Goal: Download file/media

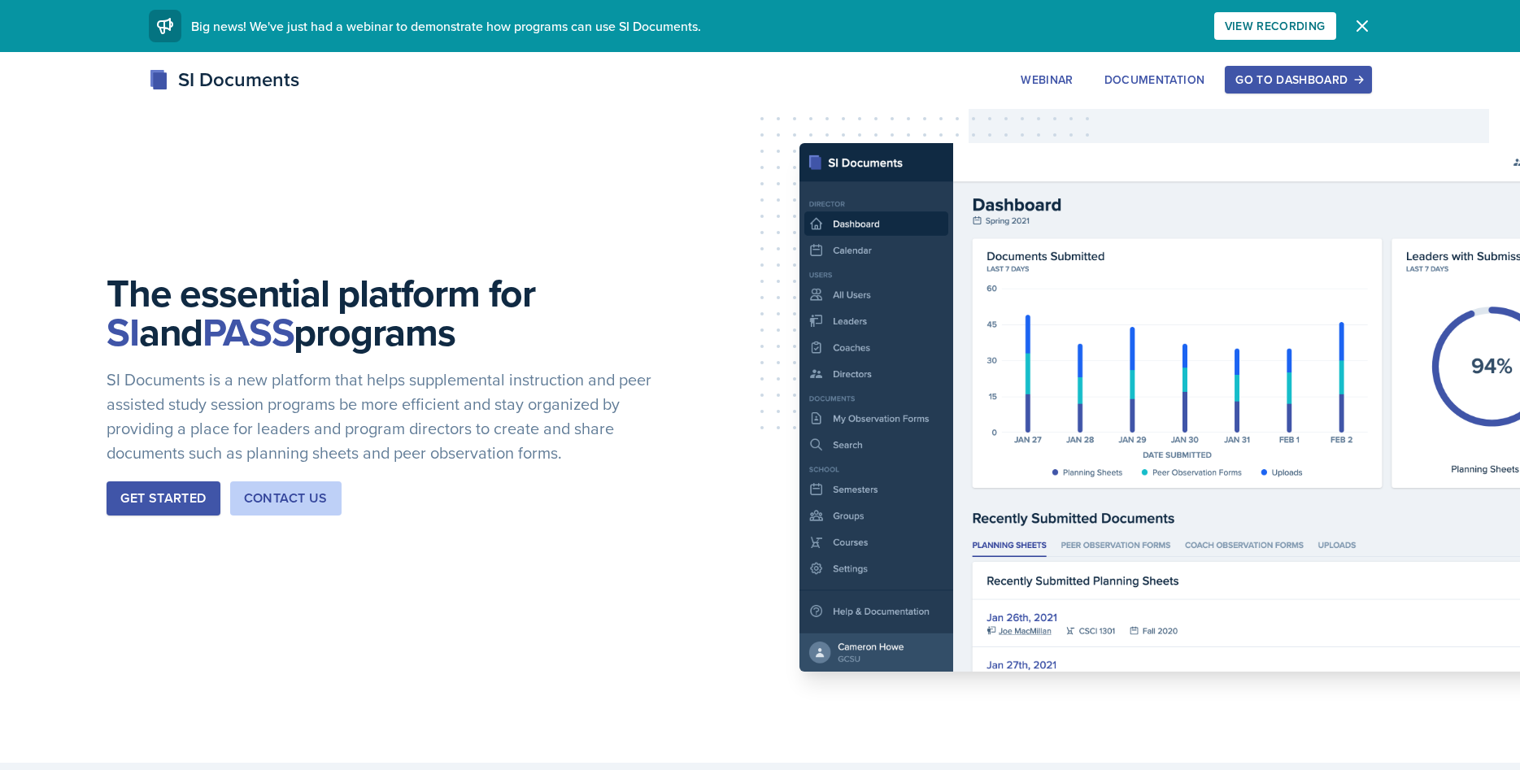
click at [1270, 65] on div "SI Documents Webinar Documentation Go to Dashboard Sign Up Go to Dashboard" at bounding box center [761, 79] width 1250 height 29
click at [1261, 78] on div "Go to Dashboard" at bounding box center [1298, 79] width 125 height 13
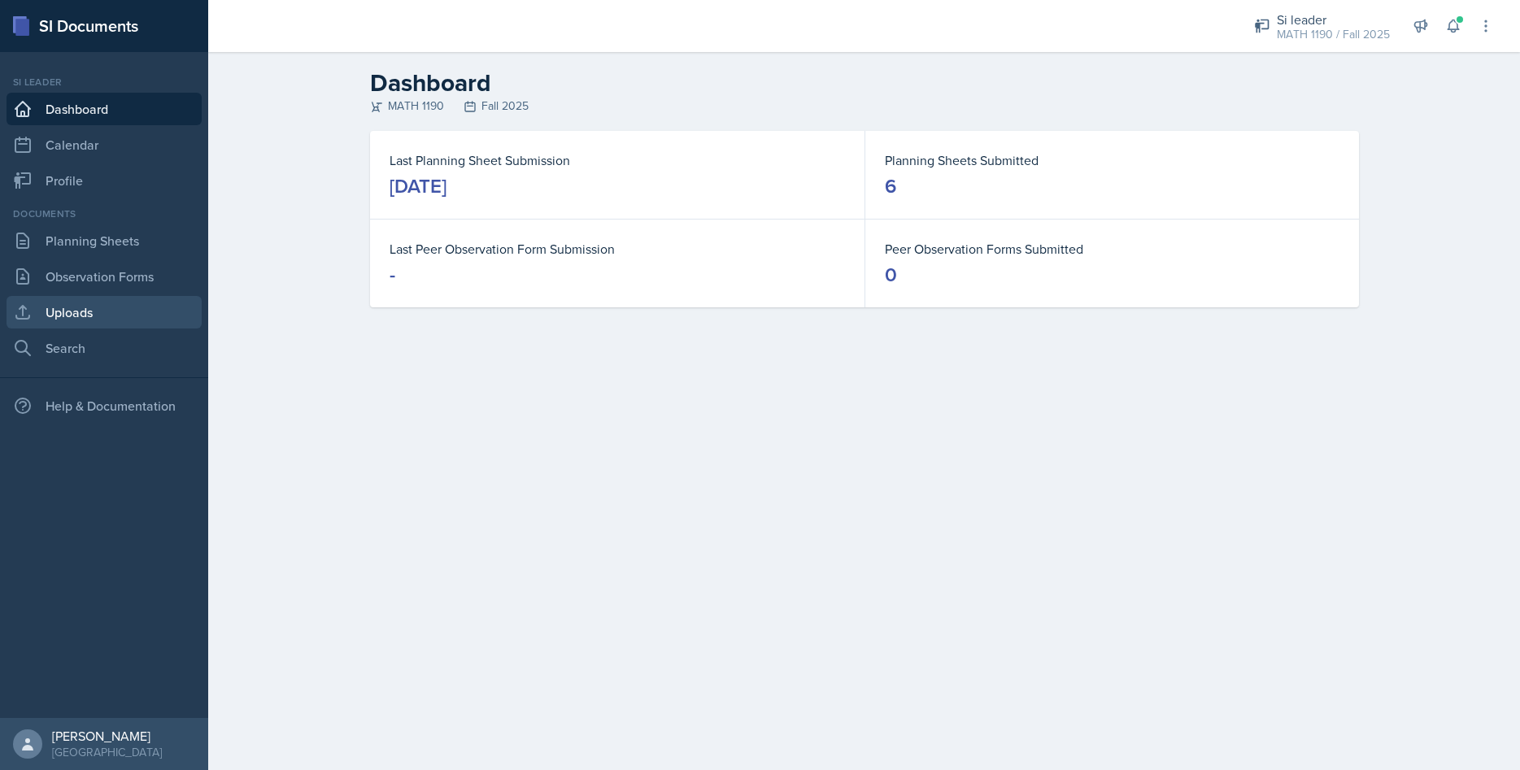
click at [89, 308] on link "Uploads" at bounding box center [104, 312] width 195 height 33
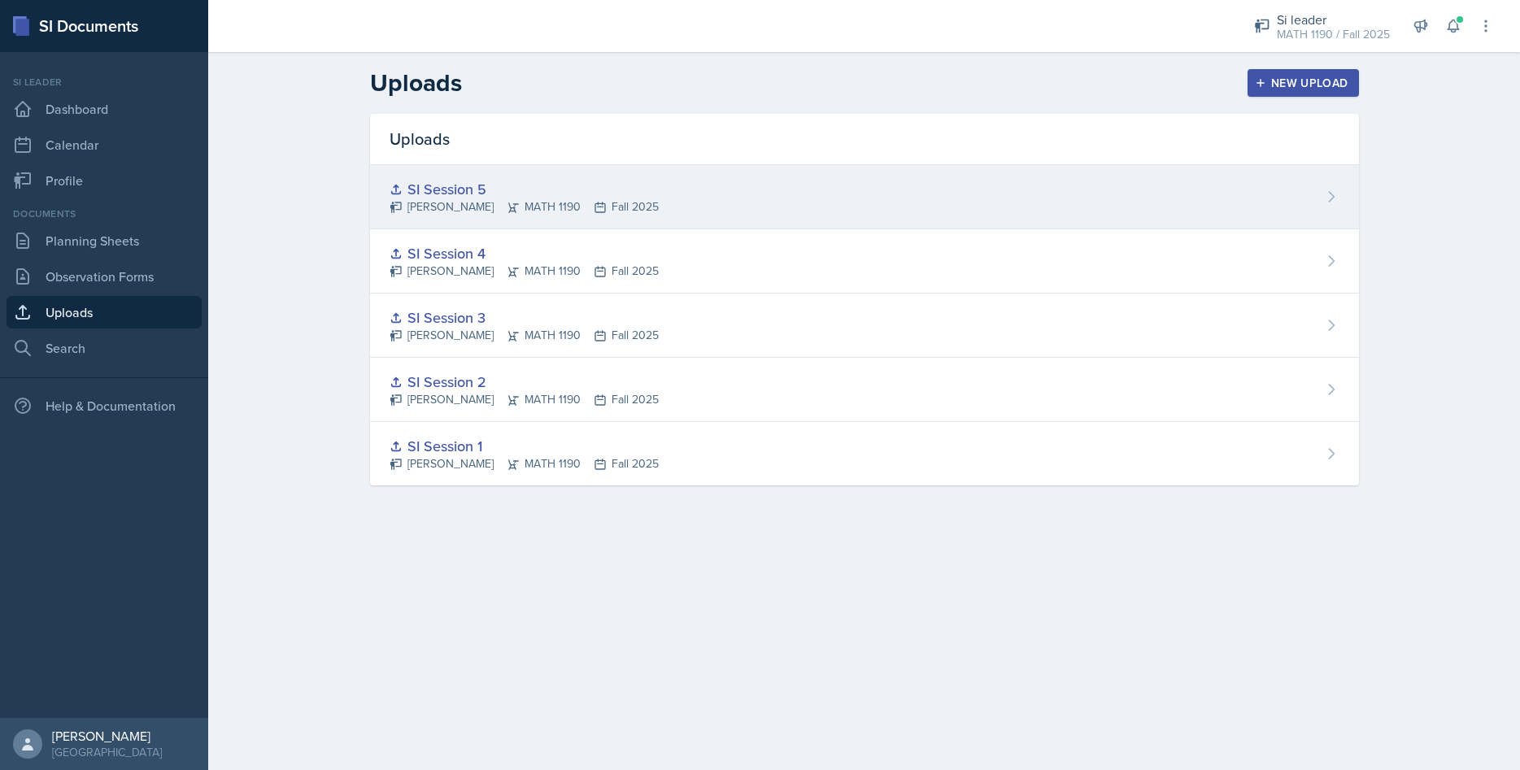
click at [455, 185] on div "SI Session 5" at bounding box center [524, 189] width 269 height 22
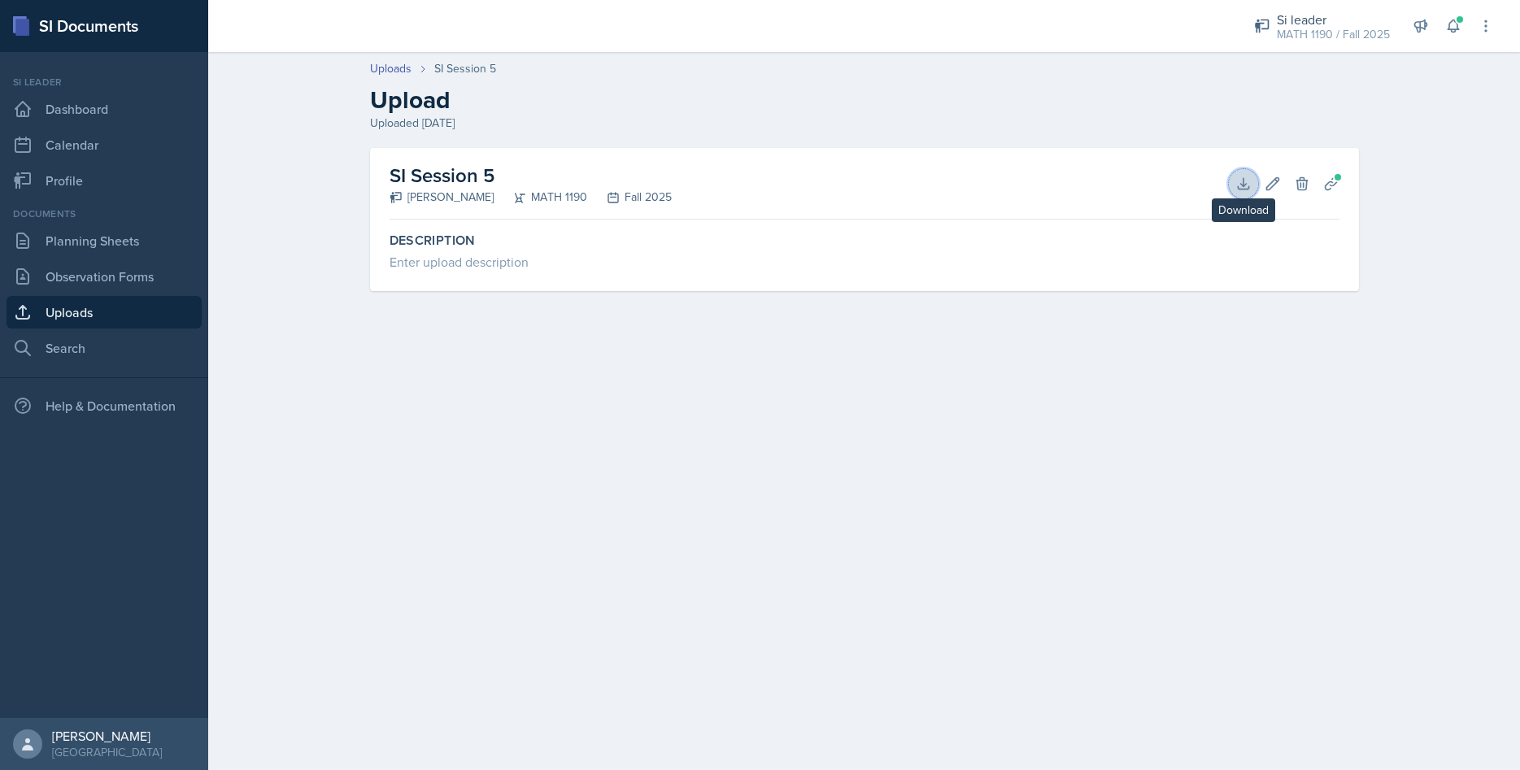
click at [1230, 178] on button "Download" at bounding box center [1243, 183] width 29 height 29
click at [89, 316] on link "Uploads" at bounding box center [104, 312] width 195 height 33
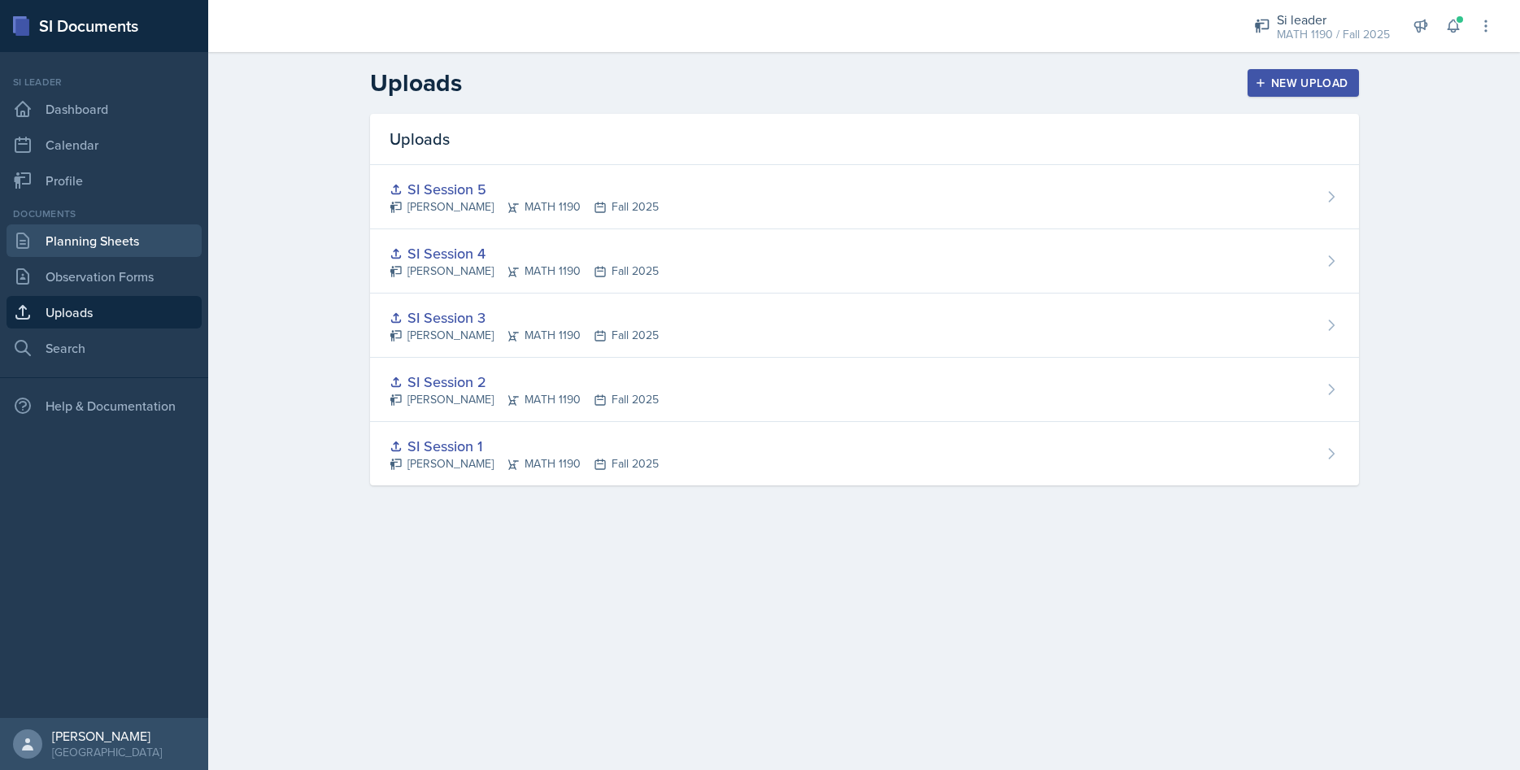
click at [89, 251] on link "Planning Sheets" at bounding box center [104, 241] width 195 height 33
